Goal: Book appointment/travel/reservation

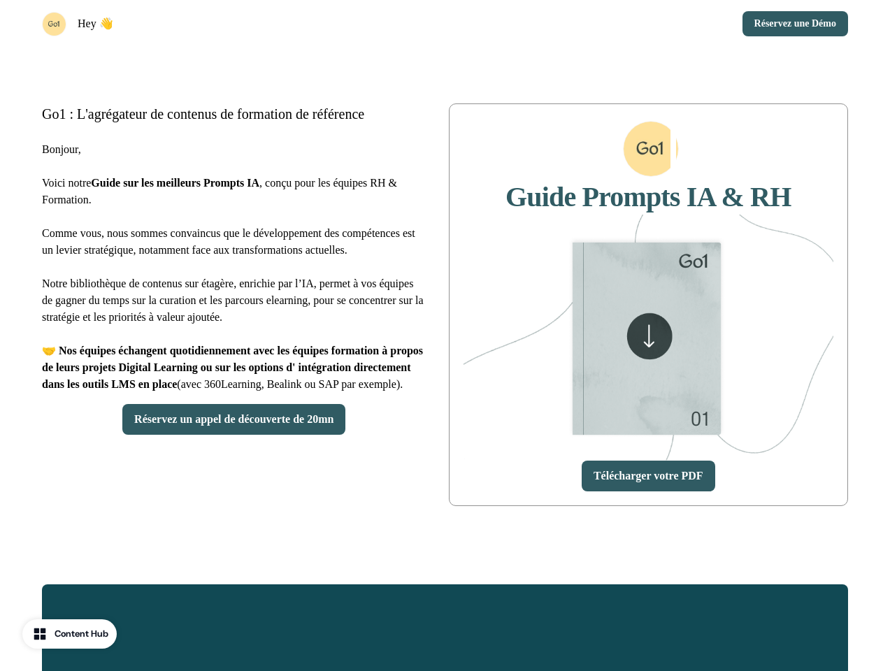
click at [445, 24] on div "Hey 👋 Réservez une Démo" at bounding box center [445, 24] width 890 height 48
click at [240, 24] on div "Hey 👋" at bounding box center [241, 24] width 398 height 24
click at [649, 24] on div "Réservez une Démo" at bounding box center [650, 23] width 398 height 25
click at [791, 24] on button "Réservez une Démo" at bounding box center [795, 23] width 106 height 25
click at [445, 305] on div "Go1 : L'agrégateur de contenus de formation de référence Bonjour, Voici notre G…" at bounding box center [445, 305] width 890 height 514
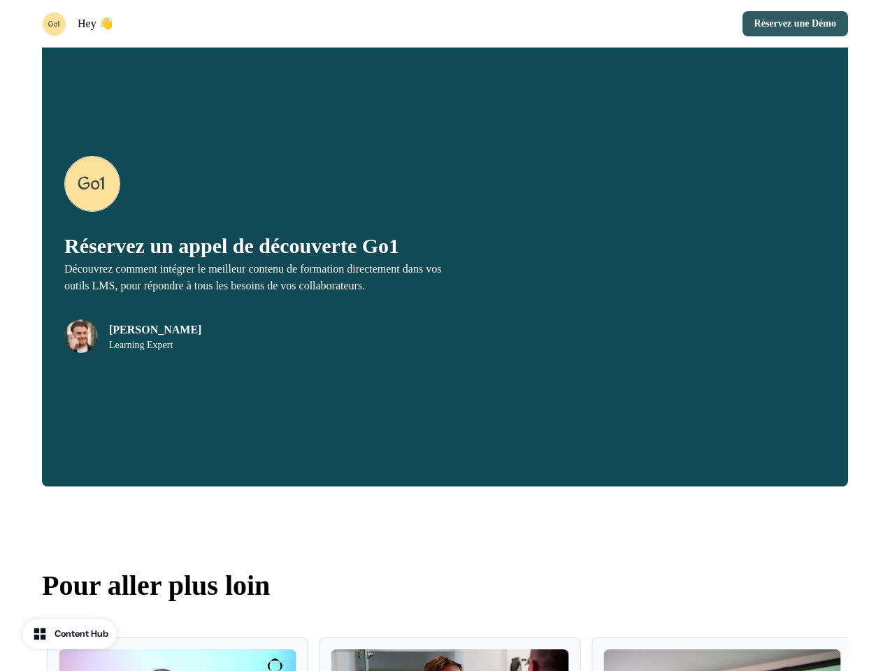
click at [234, 453] on div "Réservez un appel de découverte Go1 Découvrez comment intégrer le meilleur cont…" at bounding box center [445, 254] width 806 height 464
